Goal: Find specific page/section: Find specific page/section

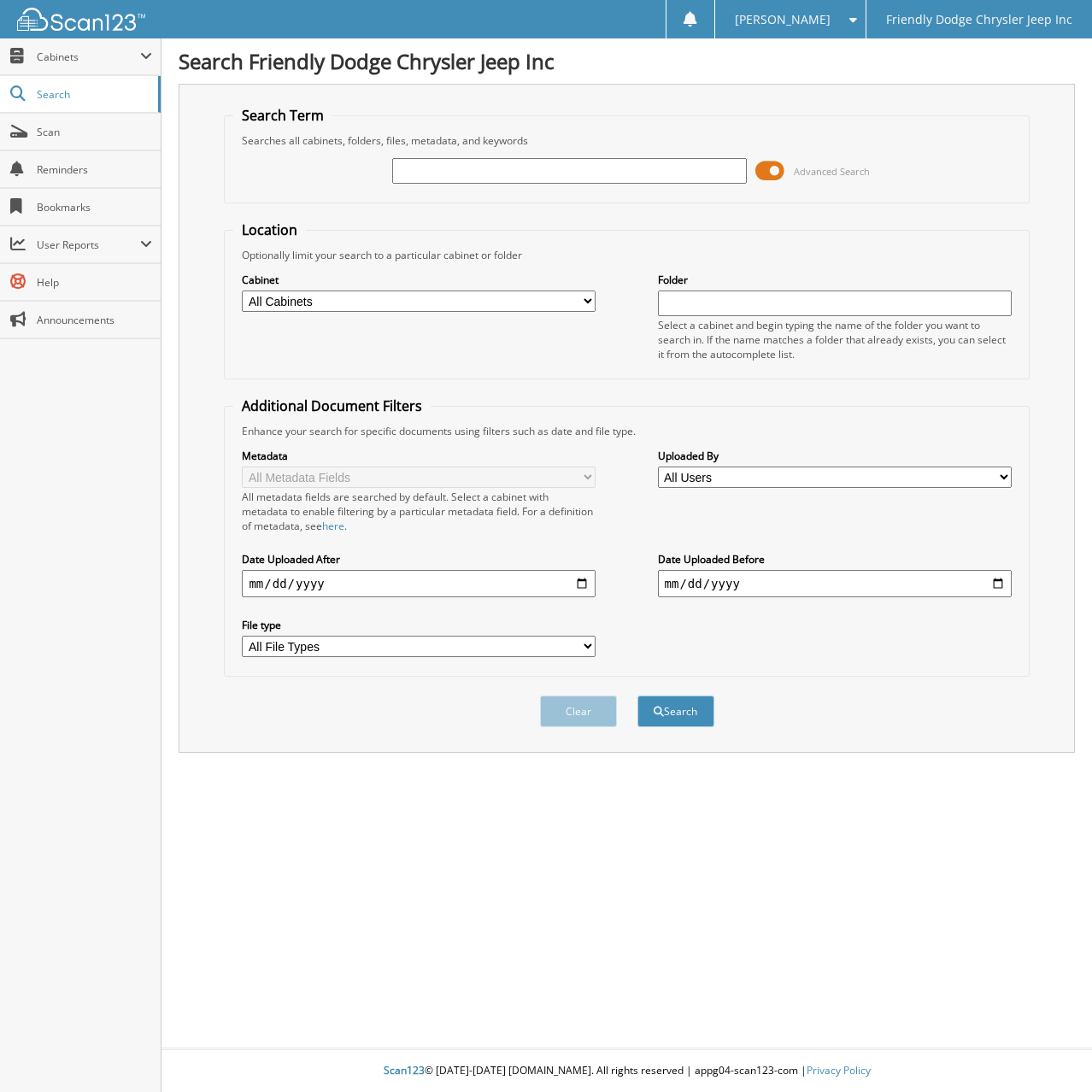
click at [464, 165] on input "text" at bounding box center [568, 170] width 353 height 26
type input "6077479"
click at [637, 695] on button "Search" at bounding box center [675, 711] width 77 height 32
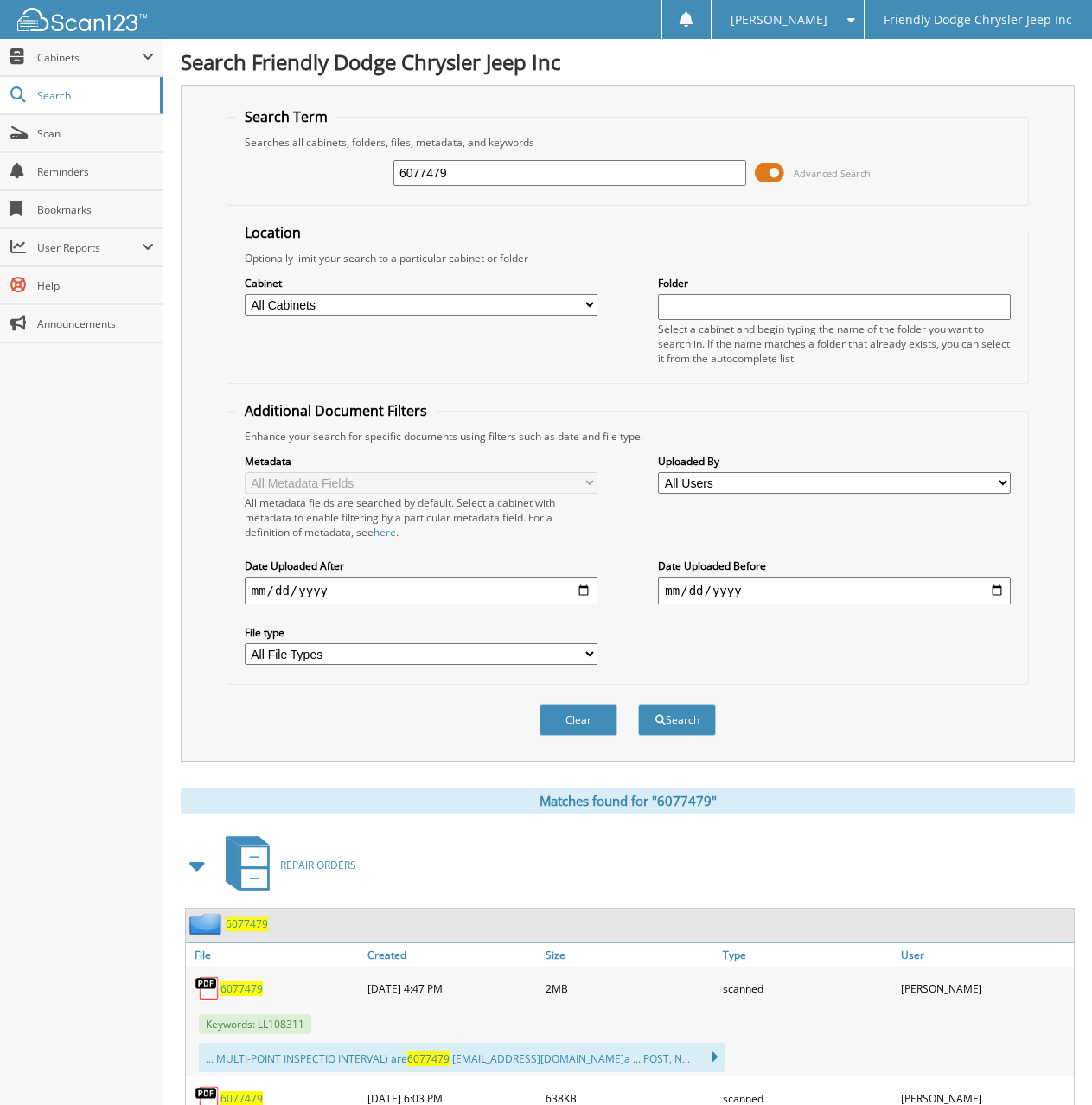
scroll to position [97, 0]
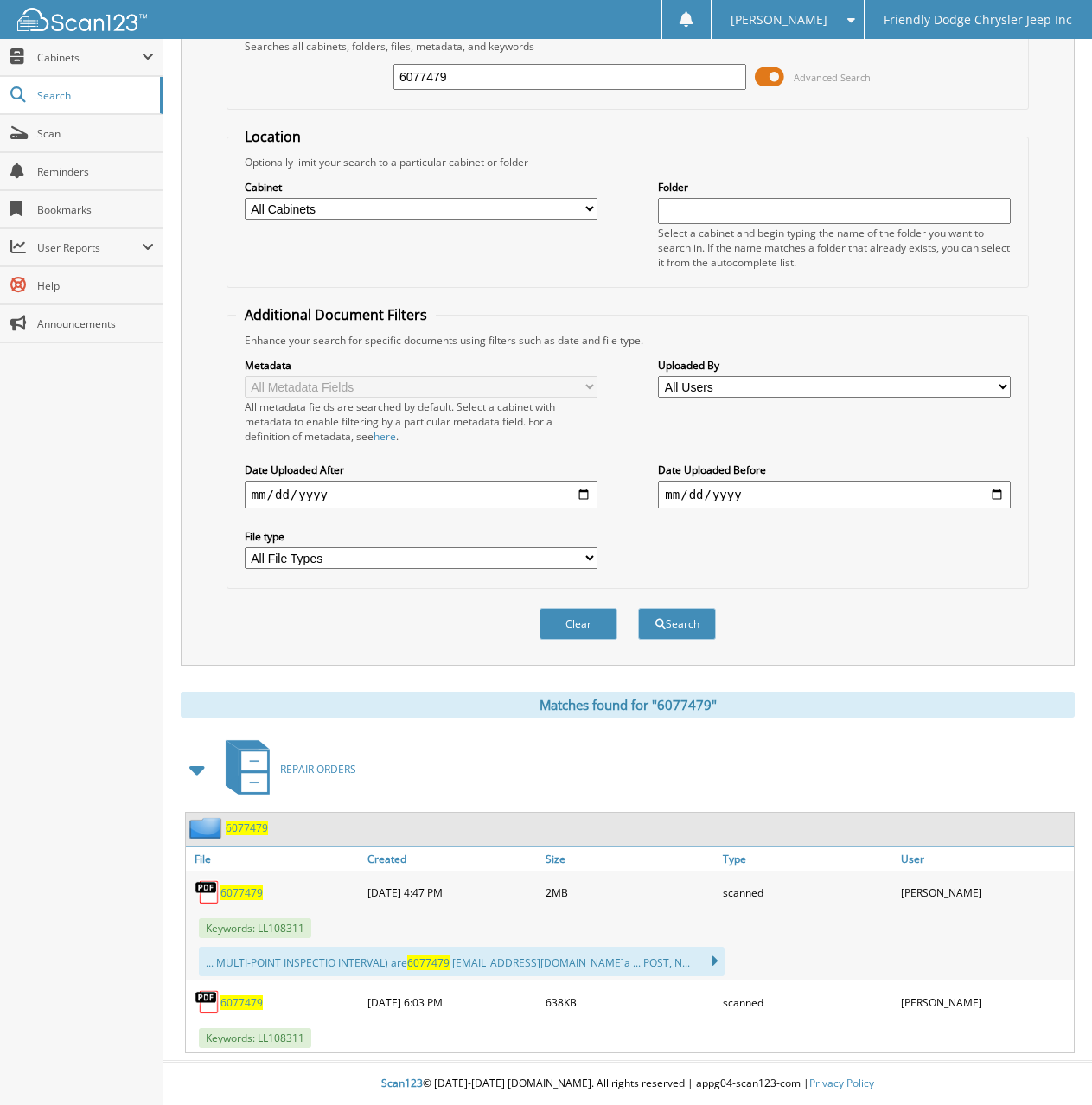
click at [230, 889] on span "6077479" at bounding box center [242, 893] width 43 height 14
click at [77, 519] on div "Close Cabinets My Company Email Addresses Search Scan" at bounding box center [81, 572] width 163 height 1066
drag, startPoint x: 464, startPoint y: 76, endPoint x: 350, endPoint y: 69, distance: 114.2
click at [350, 69] on div "6077479 Advanced Search" at bounding box center [628, 77] width 784 height 46
type input "6078099"
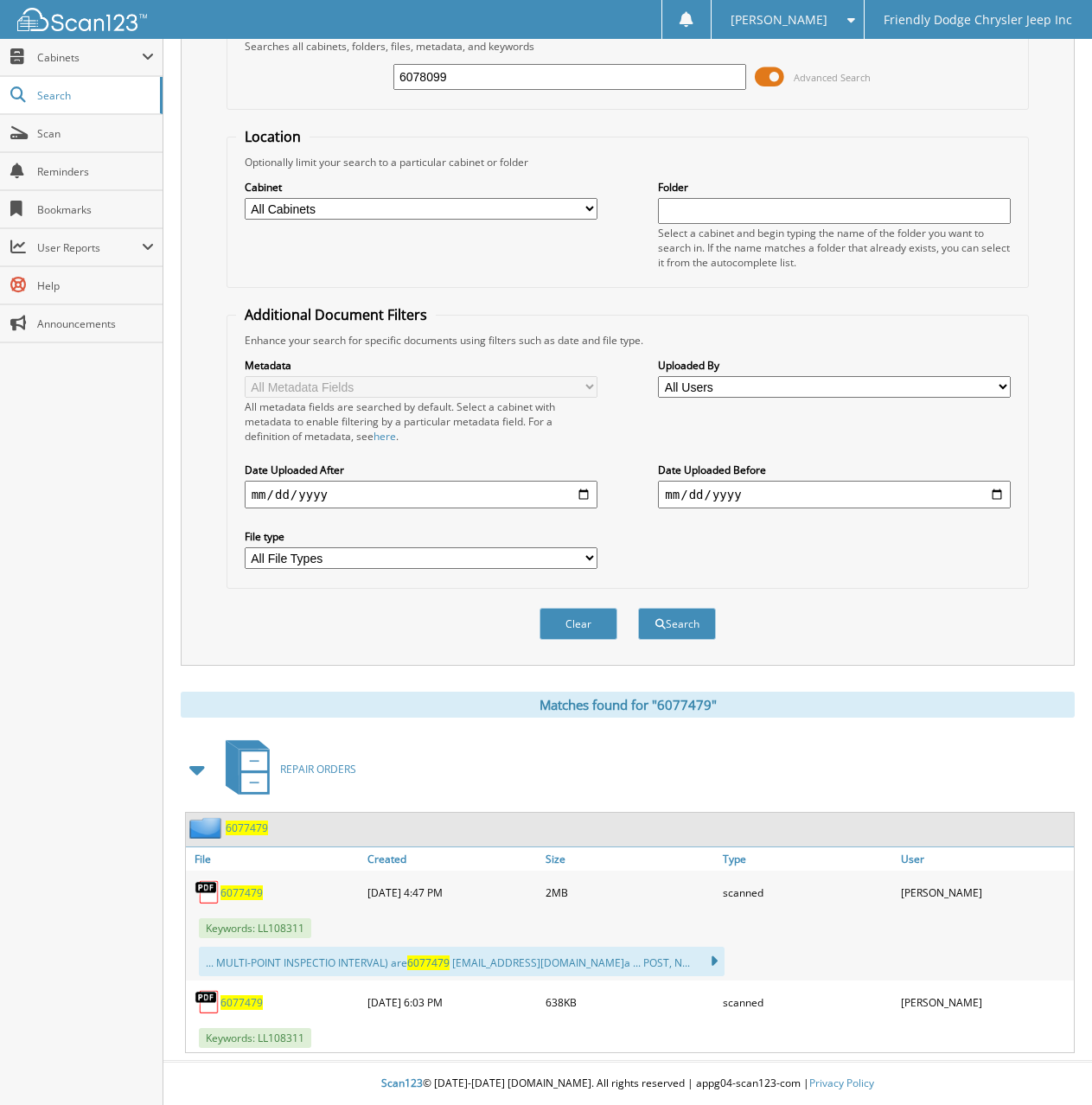
click at [638, 608] on button "Search" at bounding box center [676, 624] width 78 height 32
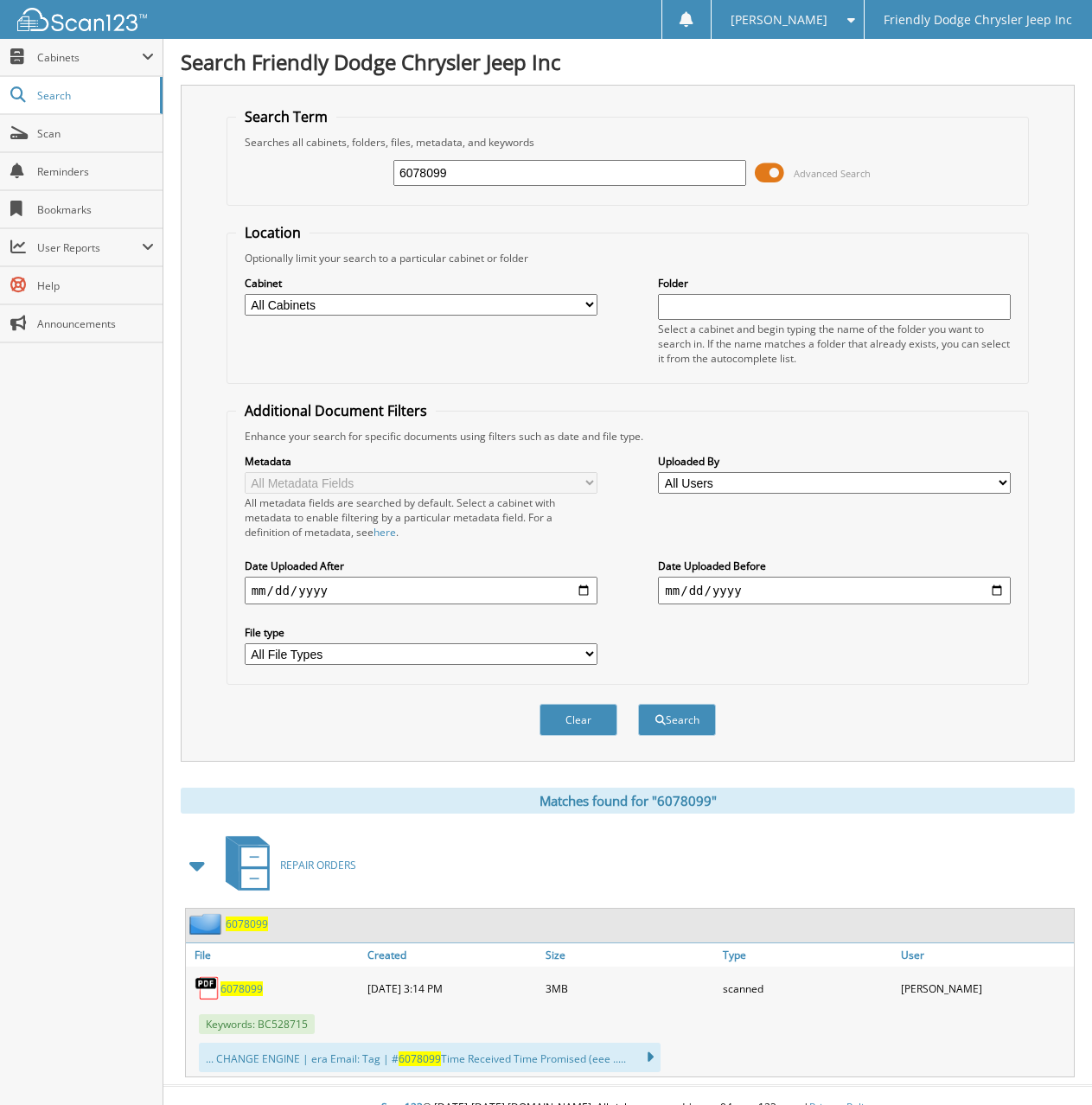
click at [236, 992] on span "6078099" at bounding box center [242, 988] width 43 height 14
drag, startPoint x: 451, startPoint y: 170, endPoint x: 302, endPoint y: 170, distance: 149.0
click at [302, 170] on div "6078099 Advanced Search" at bounding box center [628, 173] width 784 height 46
type input "6078451"
click at [638, 704] on button "Search" at bounding box center [676, 720] width 78 height 32
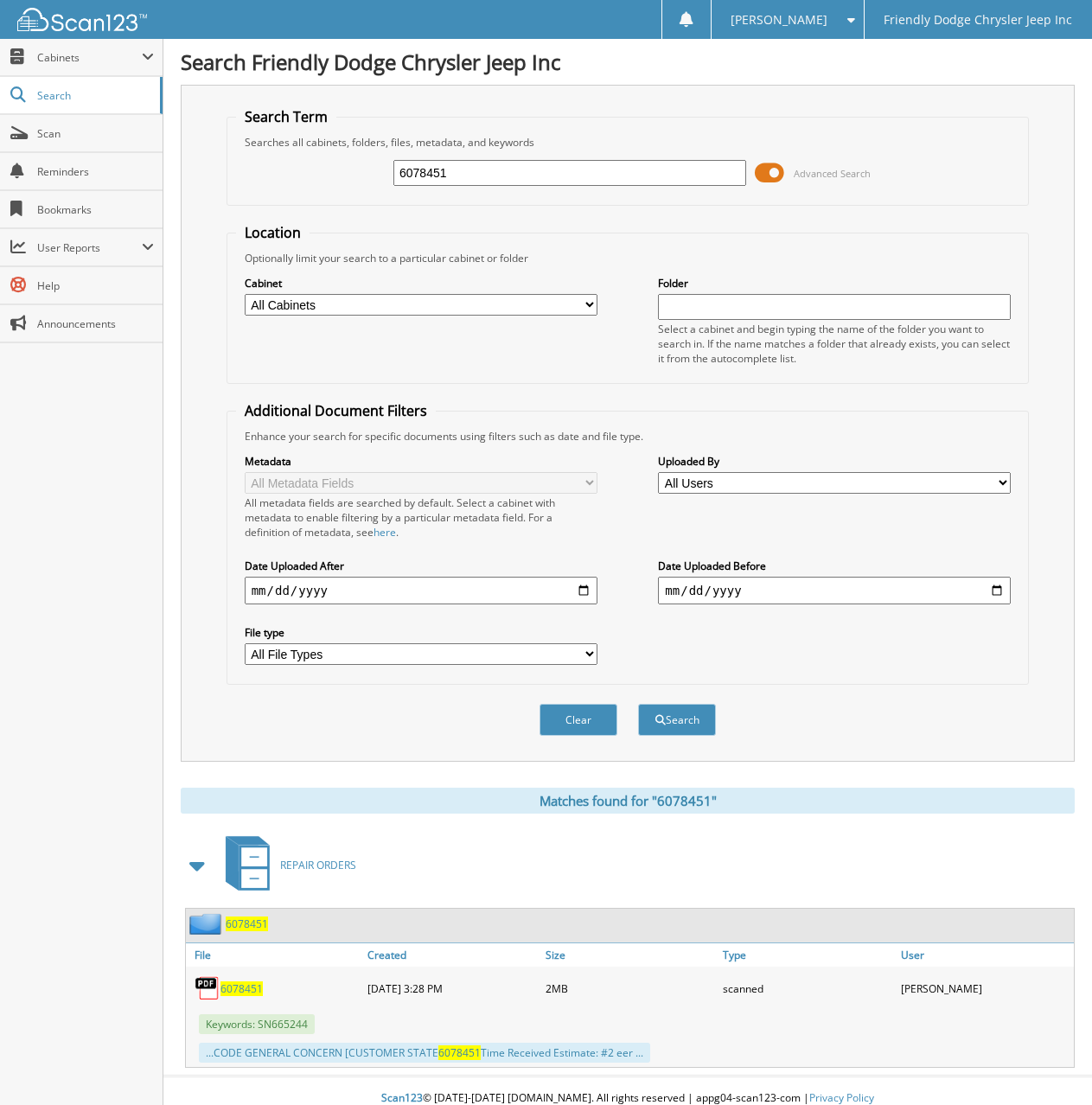
click at [236, 992] on span "6078451" at bounding box center [242, 988] width 43 height 14
click at [112, 536] on div "Close Cabinets My Company Email Addresses Search Scan" at bounding box center [81, 572] width 163 height 1066
